Goal: Understand process/instructions: Learn how to perform a task or action

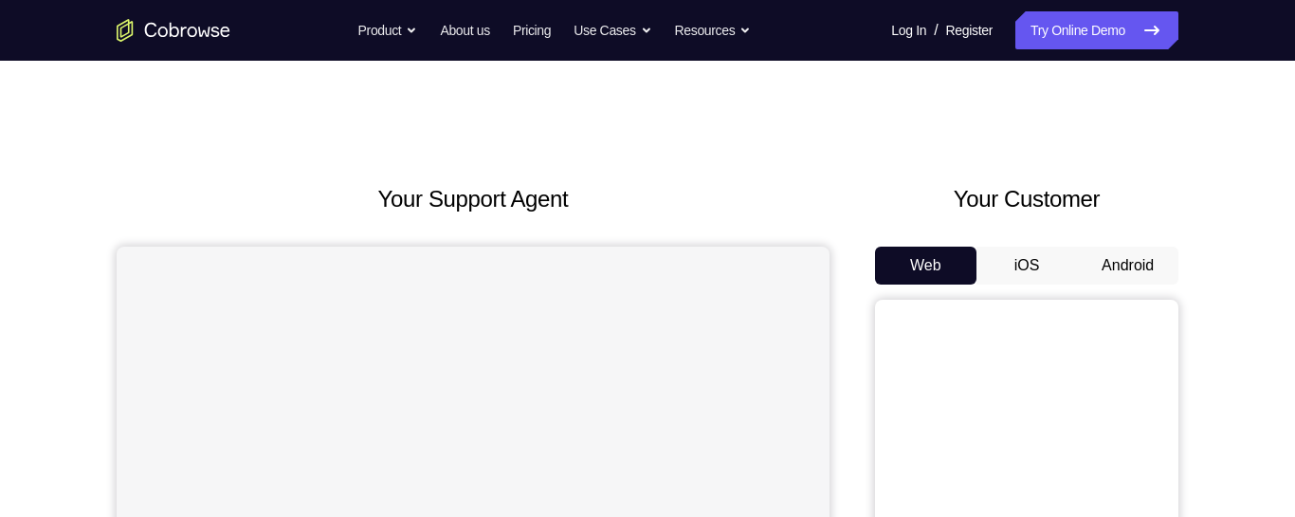
click at [1135, 264] on button "Android" at bounding box center [1127, 265] width 101 height 38
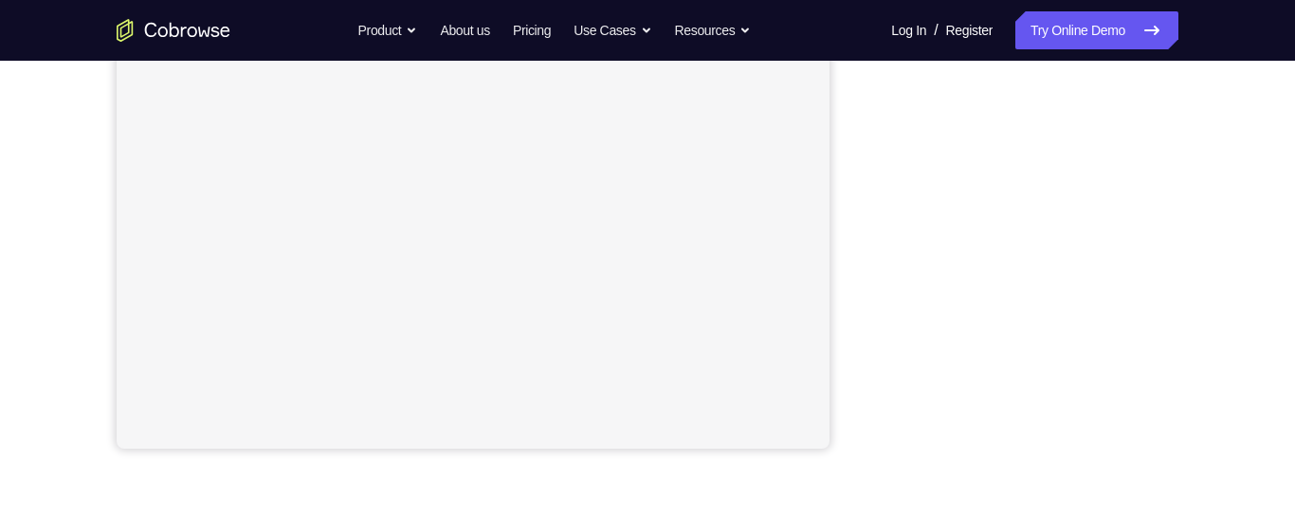
scroll to position [405, 0]
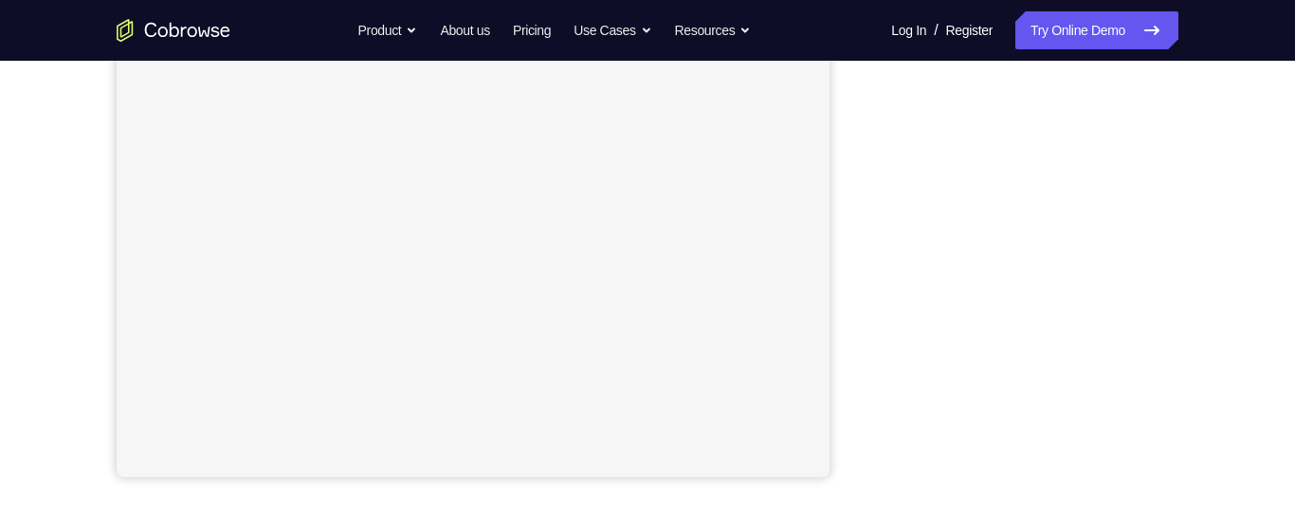
click at [1225, 315] on div "Your Support Agent Your Customer Web iOS Android Next Steps We’d be happy to gi…" at bounding box center [647, 281] width 1213 height 1250
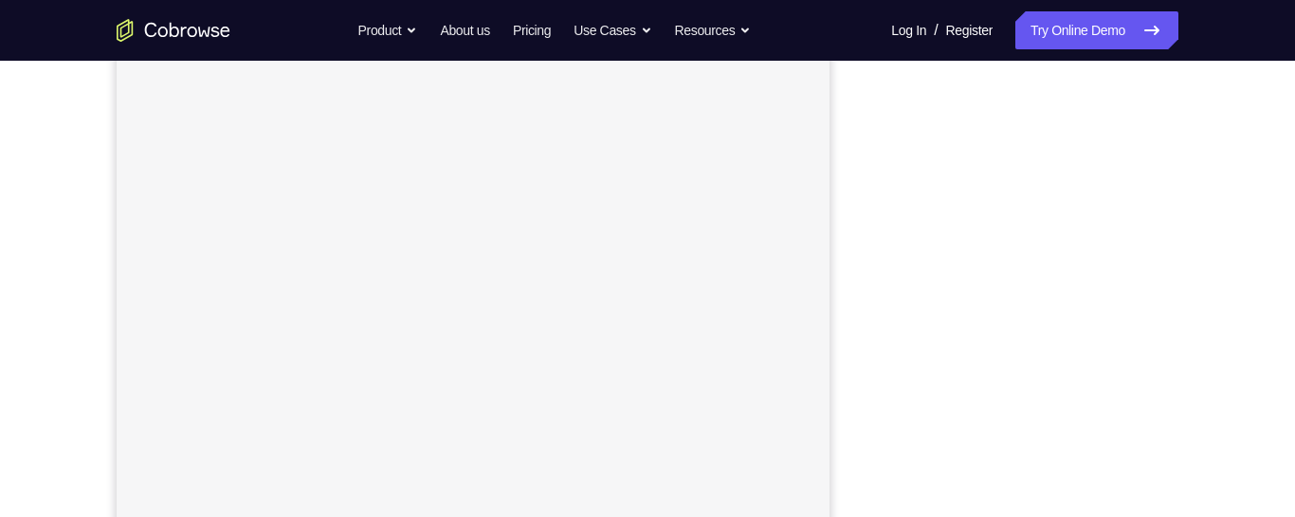
scroll to position [259, 0]
click at [1218, 180] on div "Your Support Agent Your Customer Web iOS Android Next Steps We’d be happy to gi…" at bounding box center [647, 427] width 1213 height 1250
click at [1210, 207] on div "Your Support Agent Your Customer Web iOS Android Next Steps We’d be happy to gi…" at bounding box center [647, 379] width 1213 height 1250
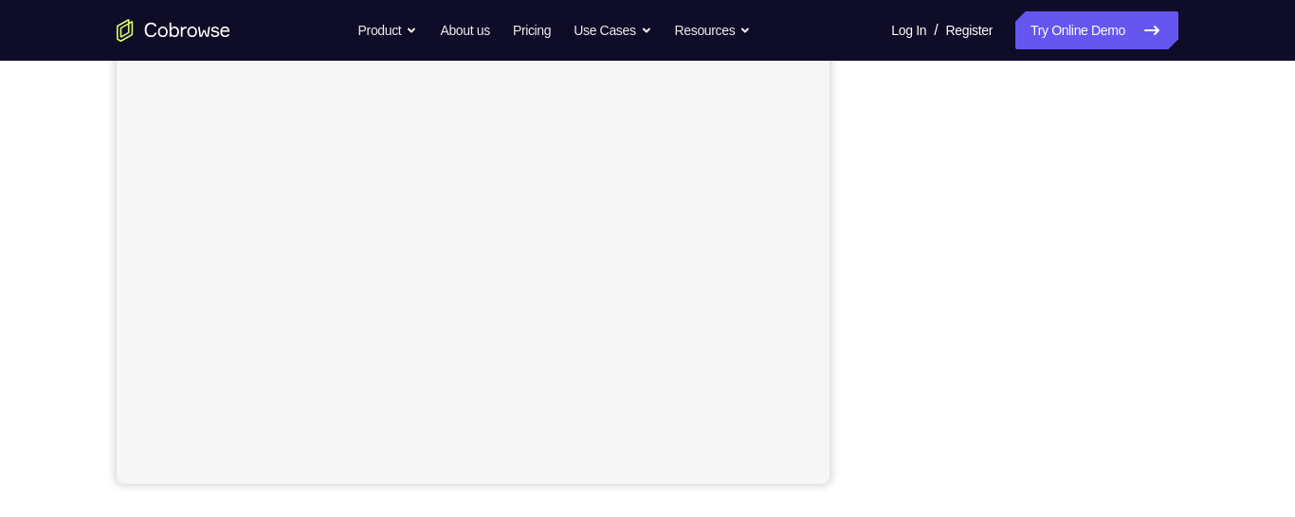
click at [1280, 65] on div "Your Support Agent Your Customer Web iOS Android Next Steps We’d be happy to gi…" at bounding box center [647, 288] width 1295 height 1250
click at [1221, 147] on div "Your Support Agent Your Customer Web iOS Android Next Steps We’d be happy to gi…" at bounding box center [647, 260] width 1213 height 1250
click at [1224, 127] on div "Your Support Agent Your Customer Web iOS Android Next Steps We’d be happy to gi…" at bounding box center [647, 260] width 1213 height 1250
click at [1234, 111] on div "Your Support Agent Your Customer Web iOS Android Next Steps We’d be happy to gi…" at bounding box center [647, 260] width 1213 height 1250
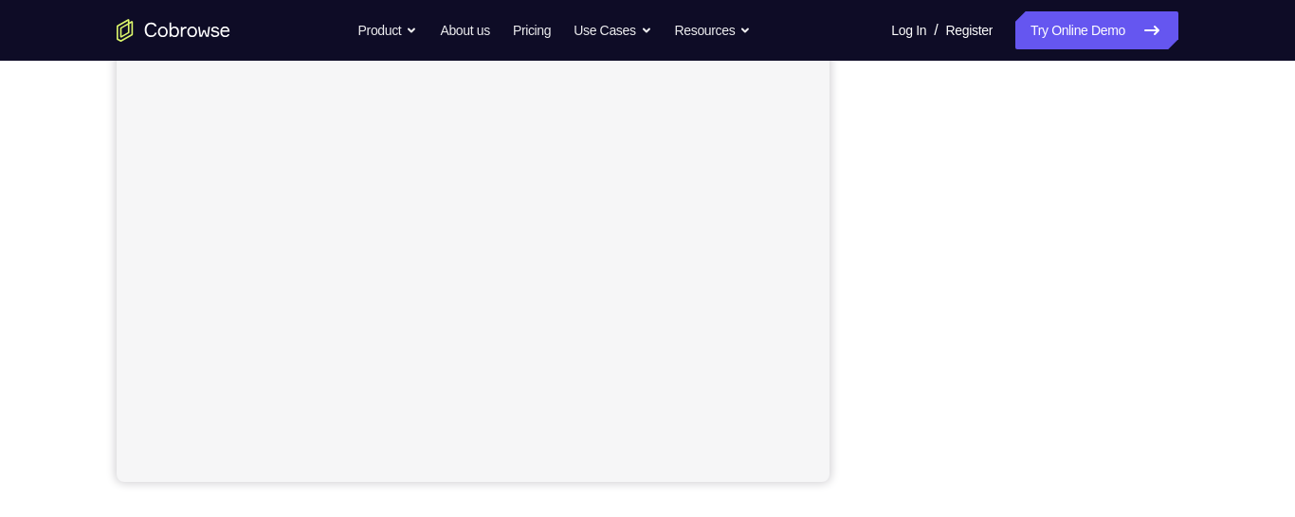
scroll to position [398, 0]
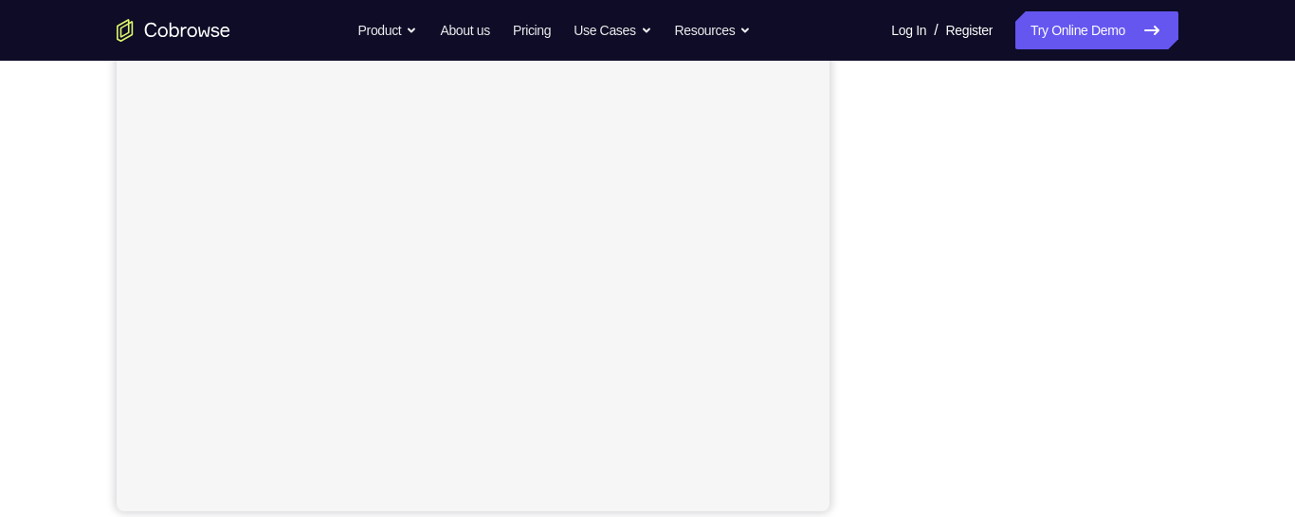
click at [1188, 250] on div "Your Support Agent Your Customer Web iOS Android Next Steps We’d be happy to gi…" at bounding box center [647, 315] width 1213 height 1250
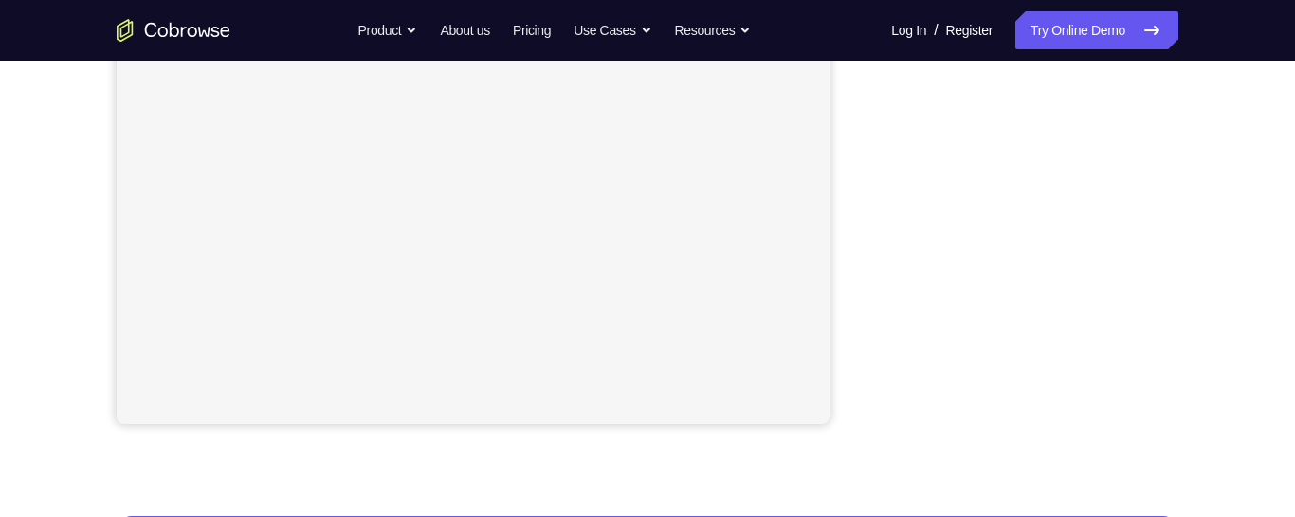
scroll to position [441, 0]
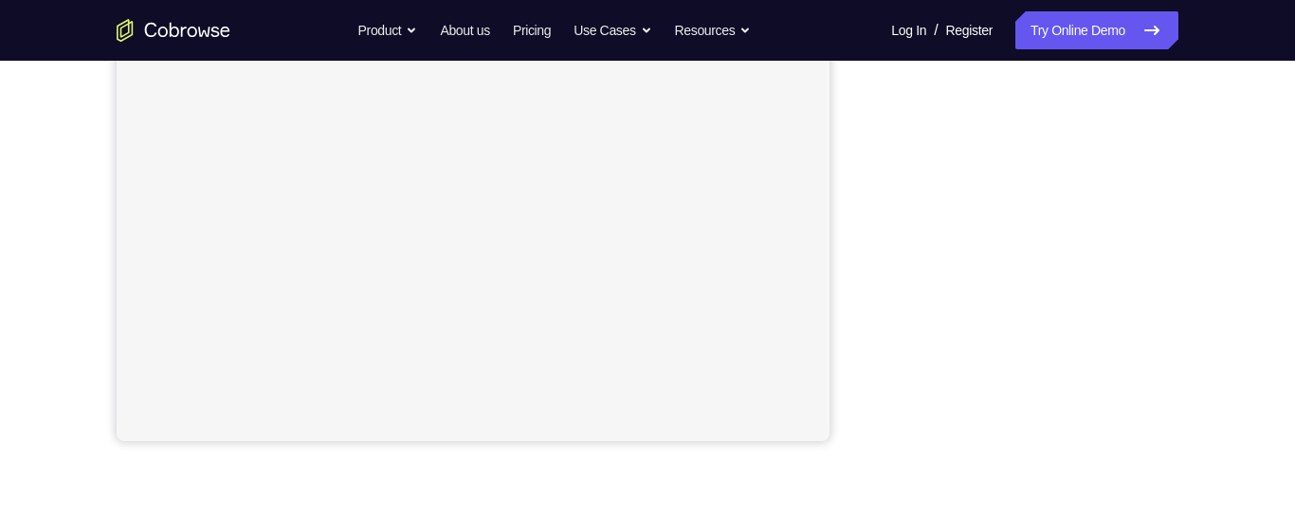
click at [1186, 368] on div "Your Support Agent Your Customer Web iOS Android Next Steps We’d be happy to gi…" at bounding box center [647, 245] width 1213 height 1250
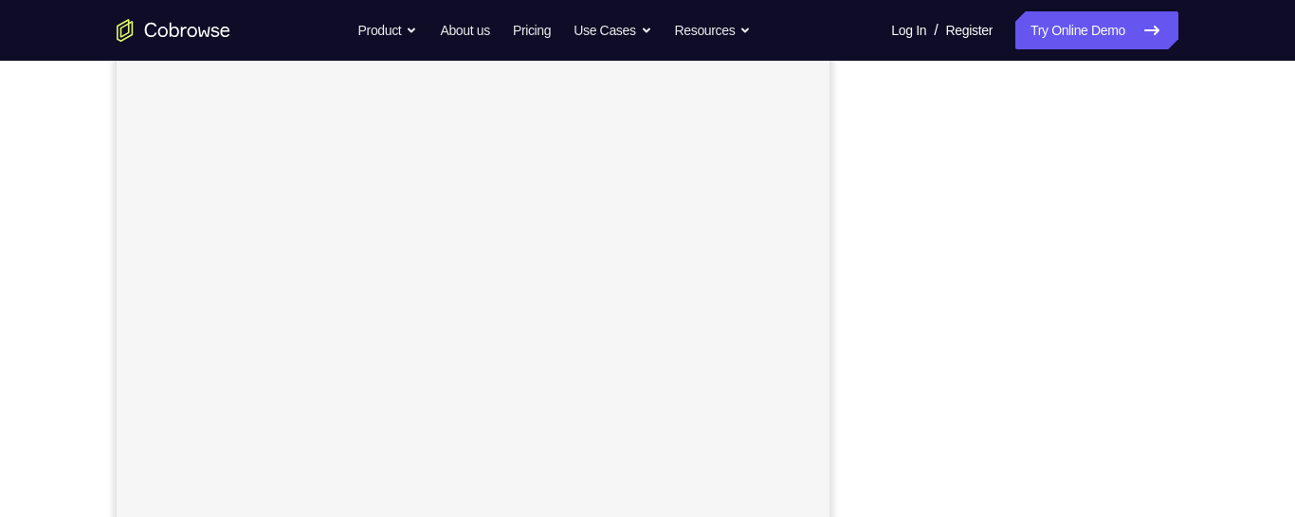
scroll to position [227, 0]
click at [1177, 396] on div at bounding box center [1026, 364] width 303 height 583
click at [1179, 384] on div "Your Support Agent Your Customer Web iOS Android Next Steps We’d be happy to gi…" at bounding box center [647, 459] width 1213 height 1250
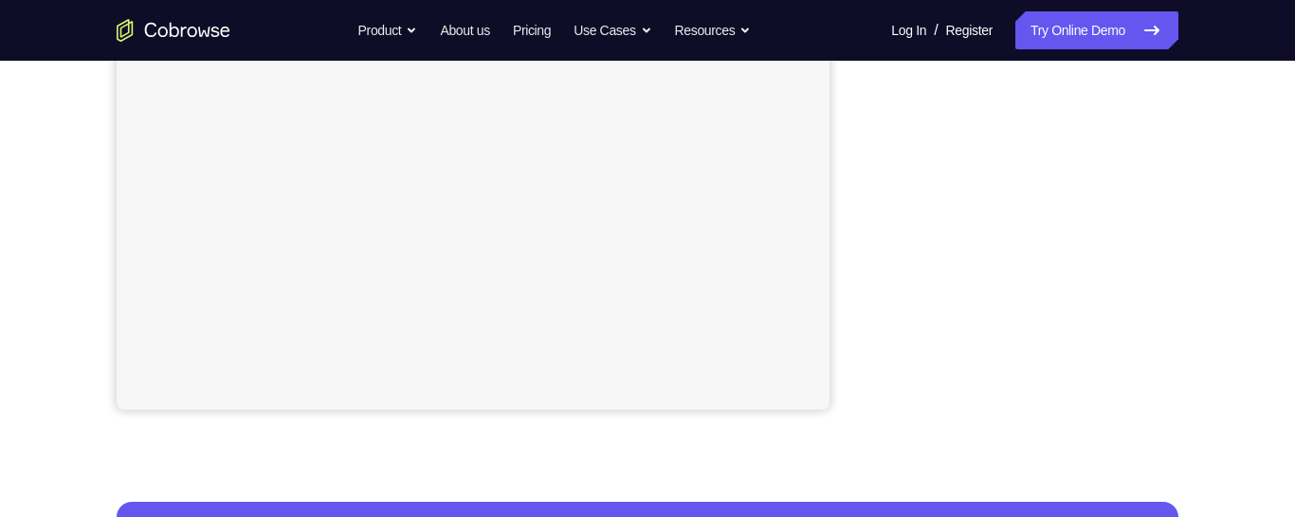
scroll to position [414, 0]
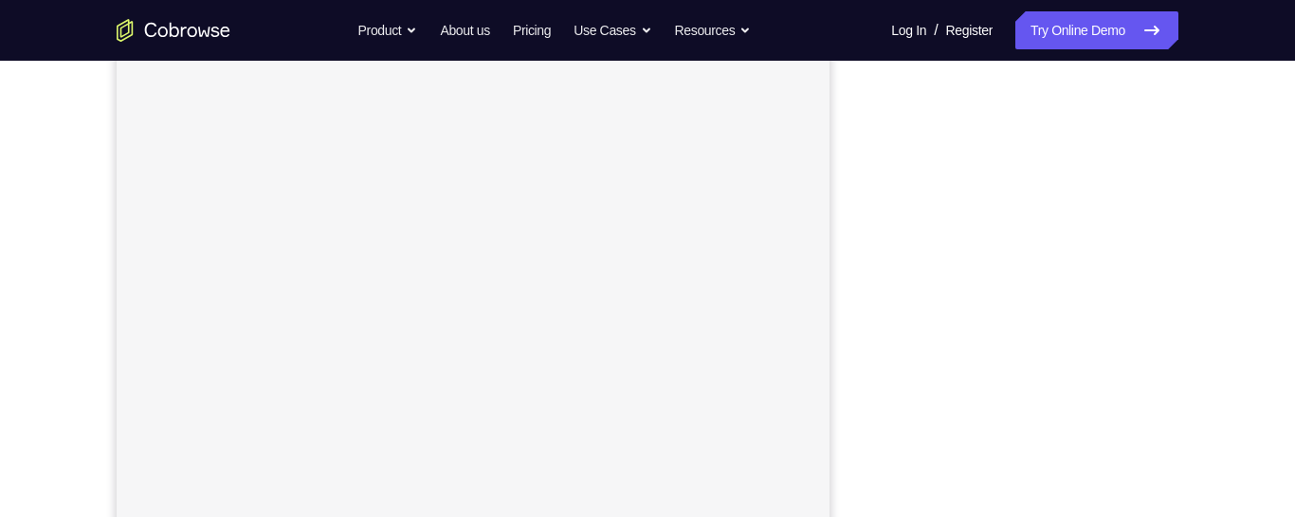
click at [1179, 268] on div "Your Support Agent Your Customer Web iOS Android Next Steps We’d be happy to gi…" at bounding box center [647, 377] width 1213 height 1250
click at [1190, 333] on div "Your Support Agent Your Customer Web iOS Android Next Steps We’d be happy to gi…" at bounding box center [647, 401] width 1213 height 1250
click at [1183, 335] on div "Your Support Agent Your Customer Web iOS Android Next Steps We’d be happy to gi…" at bounding box center [647, 383] width 1213 height 1250
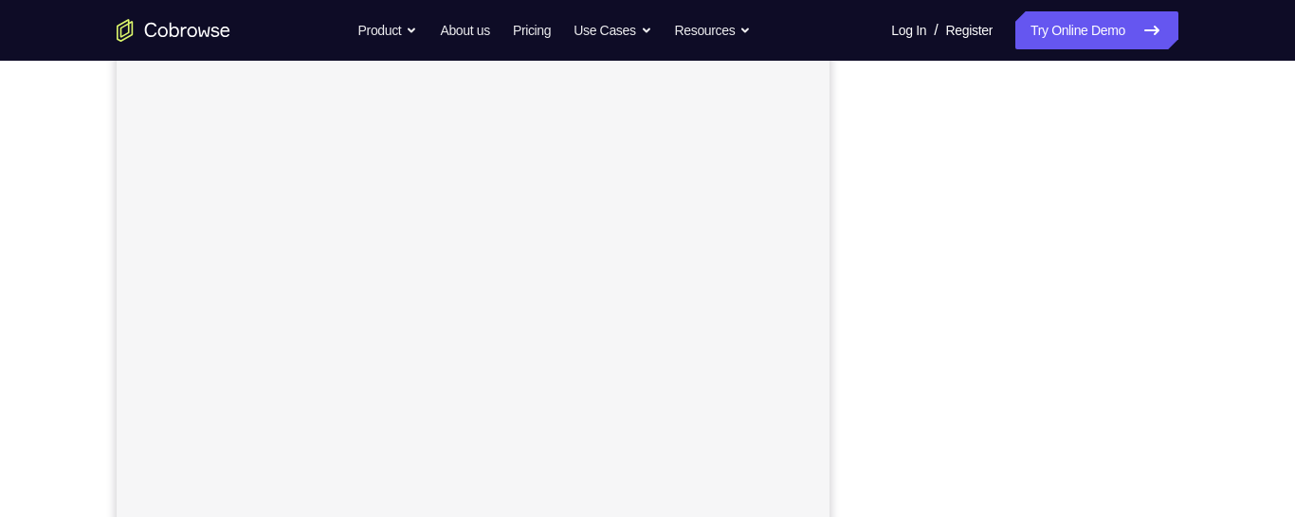
click at [1180, 314] on div "Your Support Agent Your Customer Web iOS Android Next Steps We’d be happy to gi…" at bounding box center [647, 383] width 1213 height 1250
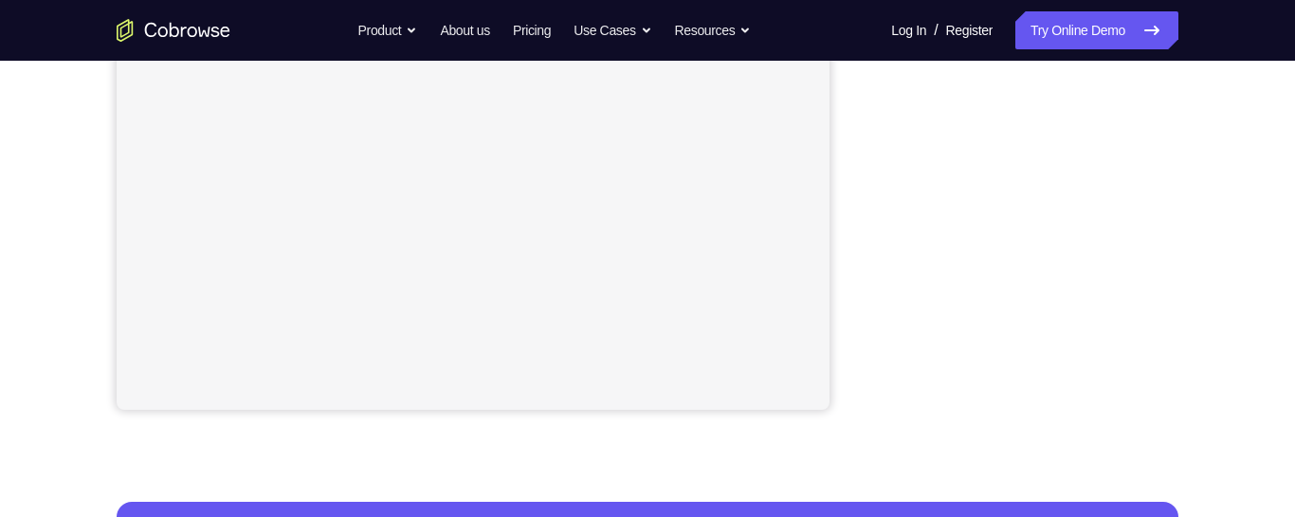
scroll to position [471, 0]
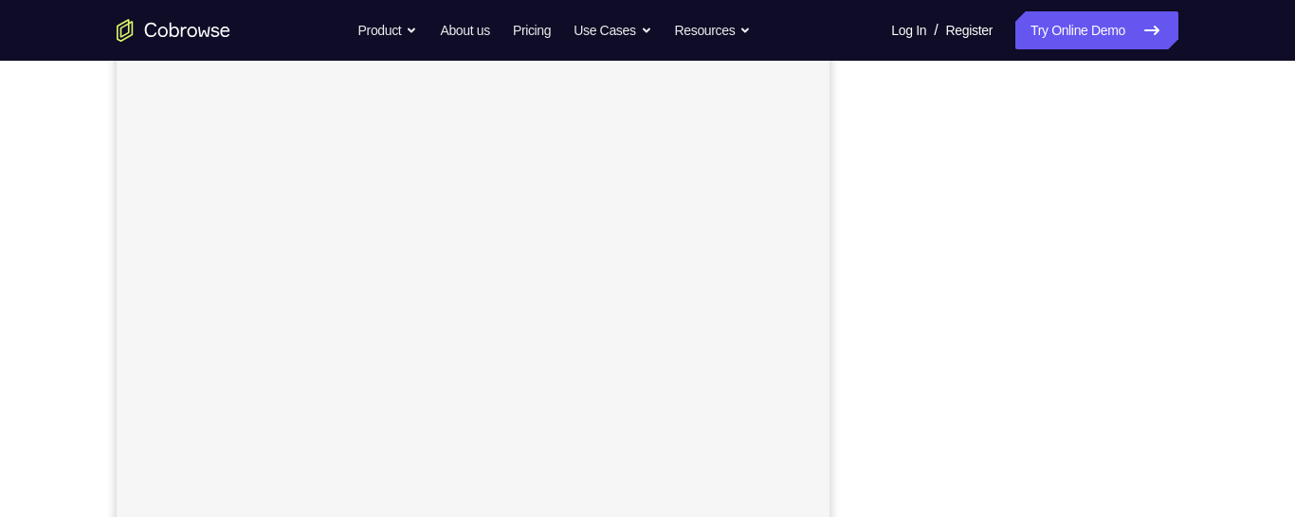
click at [1182, 301] on div "Your Support Agent Your Customer Web iOS Android Next Steps We’d be happy to gi…" at bounding box center [647, 331] width 1213 height 1250
click at [1188, 169] on div "Your Support Agent Your Customer Web iOS Android Next Steps We’d be happy to gi…" at bounding box center [647, 352] width 1213 height 1250
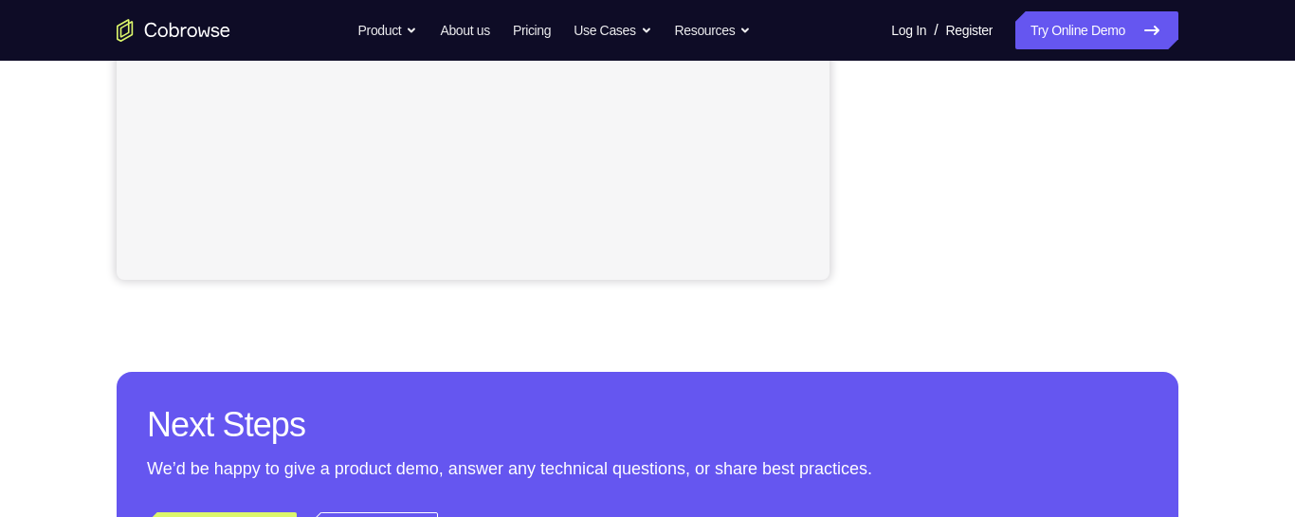
scroll to position [595, 0]
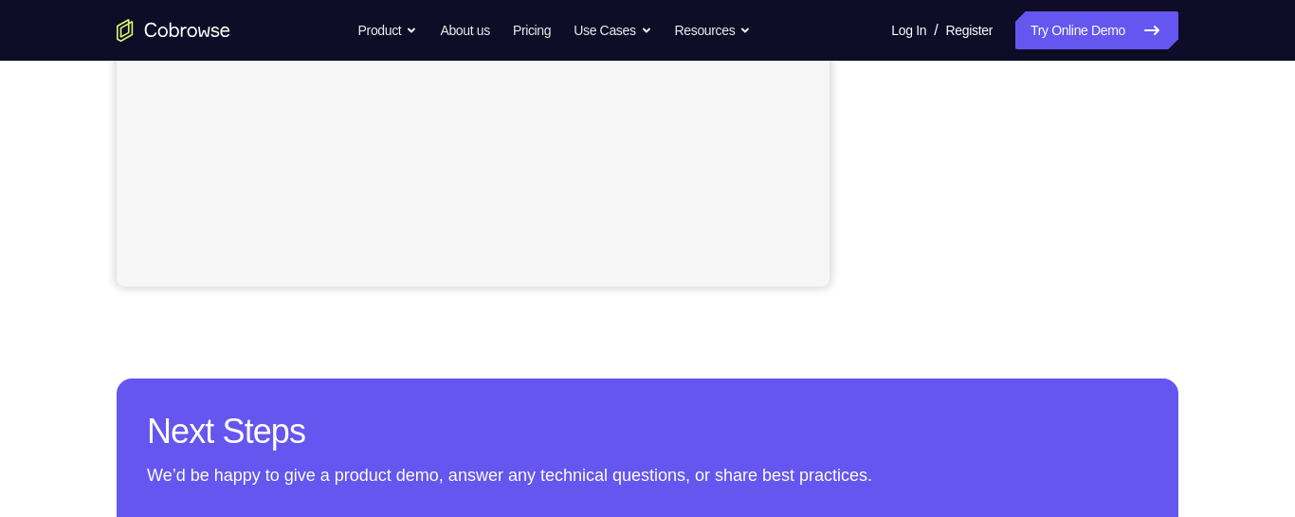
click at [1186, 135] on div "Your Support Agent Your Customer Web iOS Android Next Steps We’d be happy to gi…" at bounding box center [647, 90] width 1213 height 1250
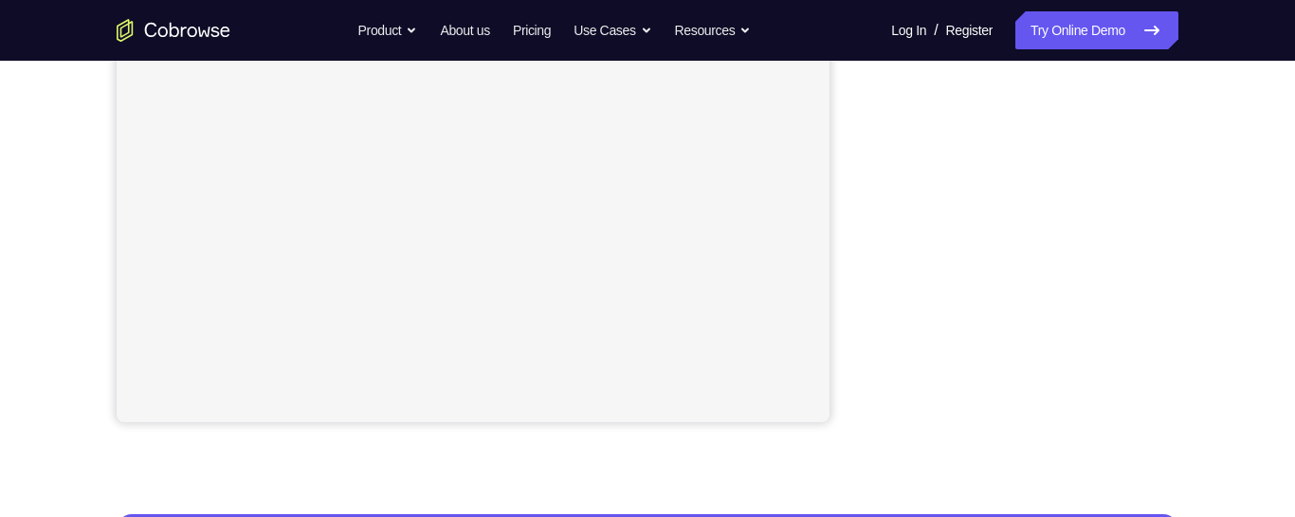
click at [1198, 208] on div "Your Support Agent Your Customer Web iOS Android Next Steps We’d be happy to gi…" at bounding box center [647, 226] width 1213 height 1250
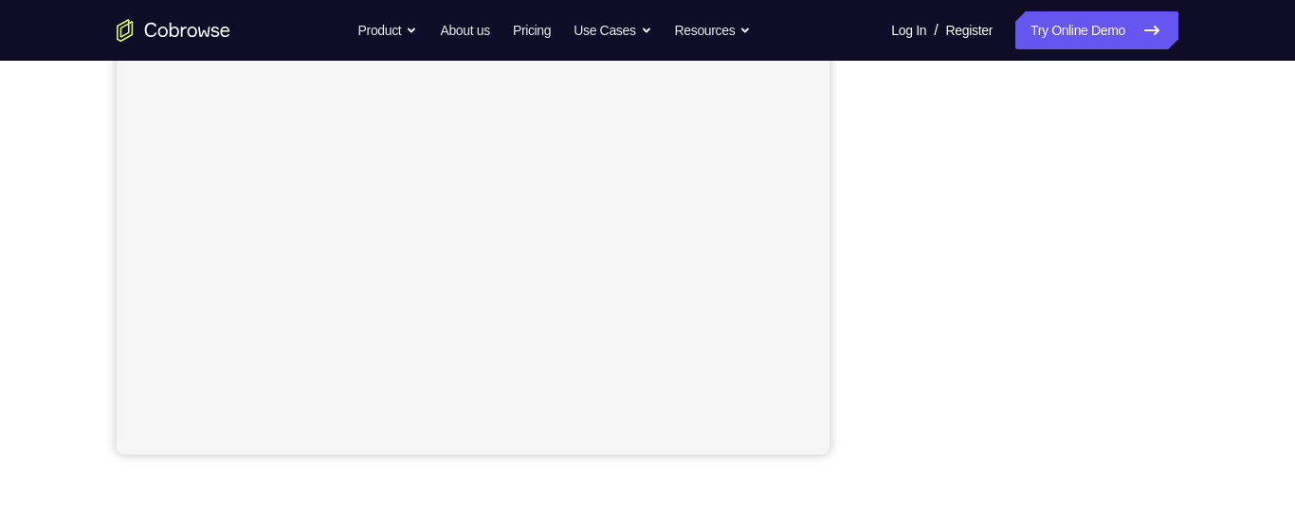
click at [1196, 220] on div "Your Support Agent Your Customer Web iOS Android Next Steps We’d be happy to gi…" at bounding box center [647, 258] width 1213 height 1250
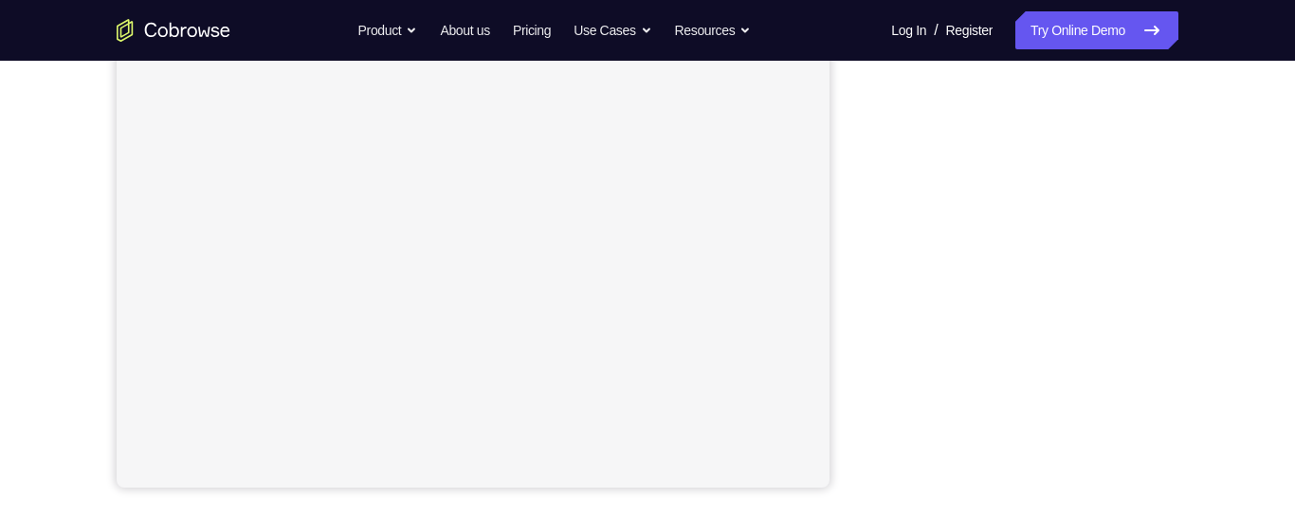
scroll to position [396, 0]
click at [1169, 321] on div at bounding box center [1026, 194] width 303 height 583
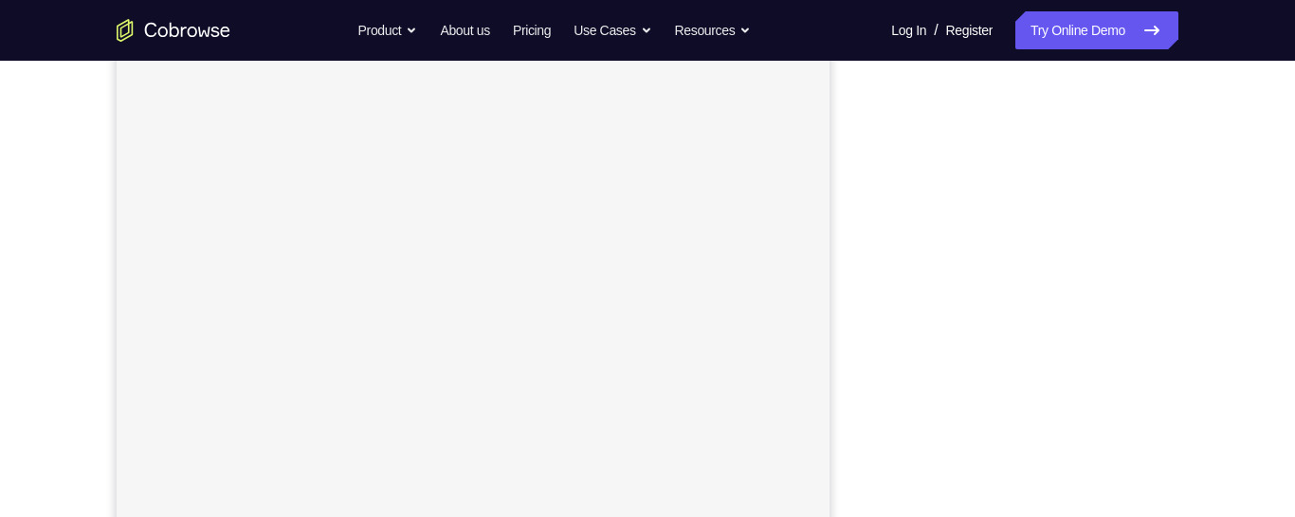
scroll to position [263, 0]
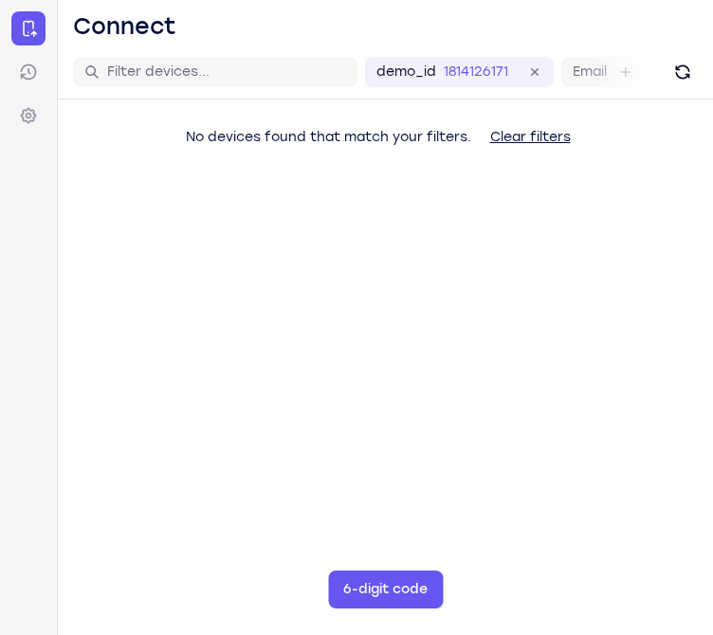
click at [704, 203] on div "No devices found that match your filters. Clear filters" at bounding box center [385, 174] width 655 height 148
